Goal: Transaction & Acquisition: Purchase product/service

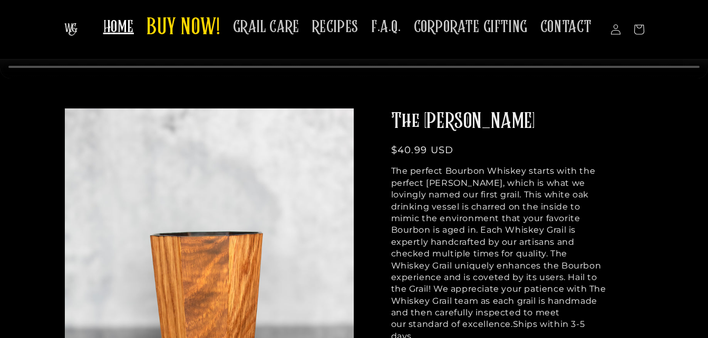
scroll to position [380, 0]
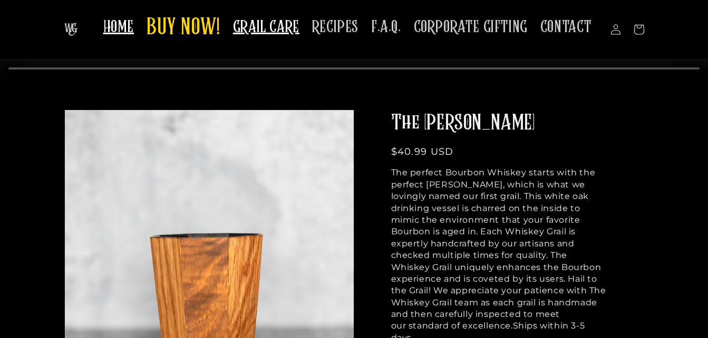
click at [285, 31] on span "GRAIL CARE" at bounding box center [266, 27] width 66 height 21
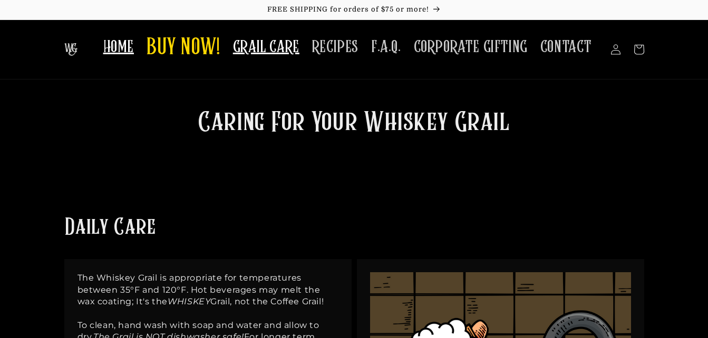
click at [122, 57] on span "HOME" at bounding box center [118, 47] width 31 height 21
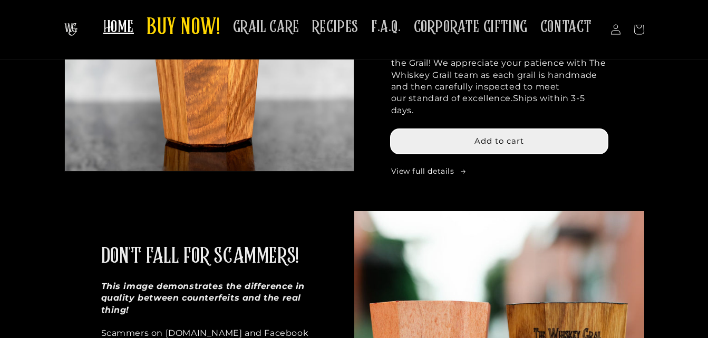
scroll to position [580, 0]
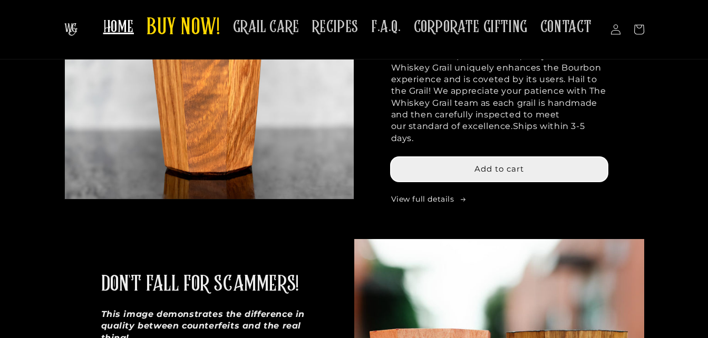
click at [514, 164] on span "Add to cart" at bounding box center [499, 169] width 50 height 10
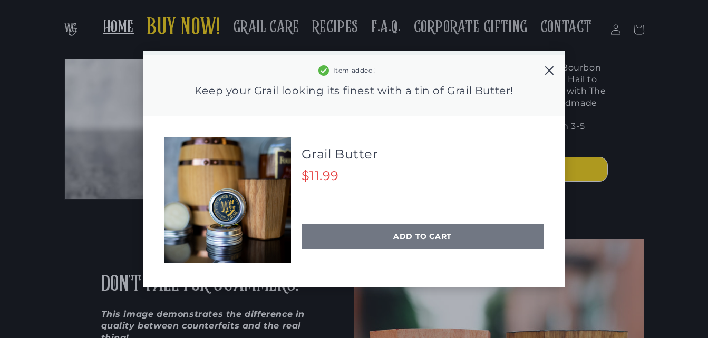
click at [431, 237] on div "ADD TO CART" at bounding box center [422, 236] width 242 height 25
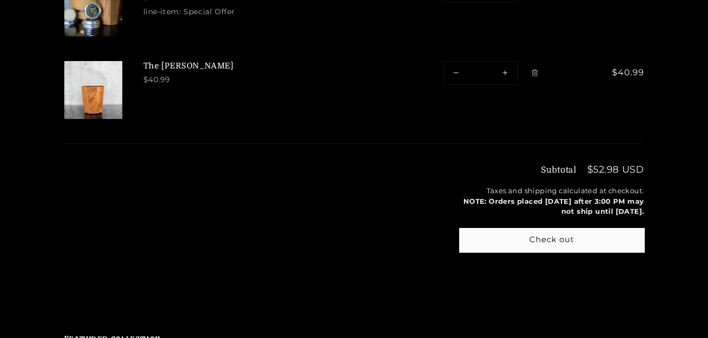
scroll to position [211, 0]
